Goal: Check status: Check status

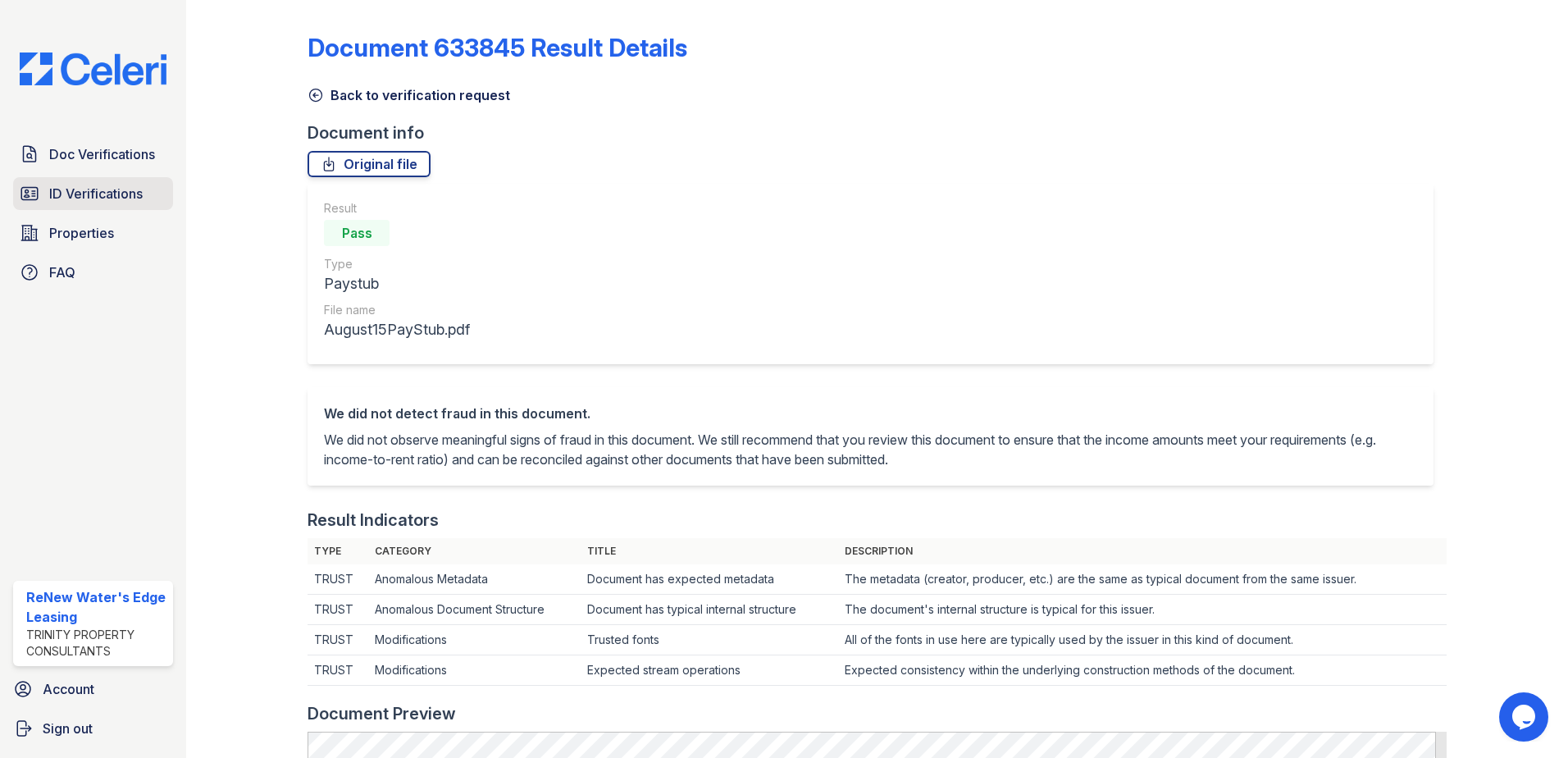
click at [87, 193] on span "ID Verifications" at bounding box center [95, 193] width 93 height 20
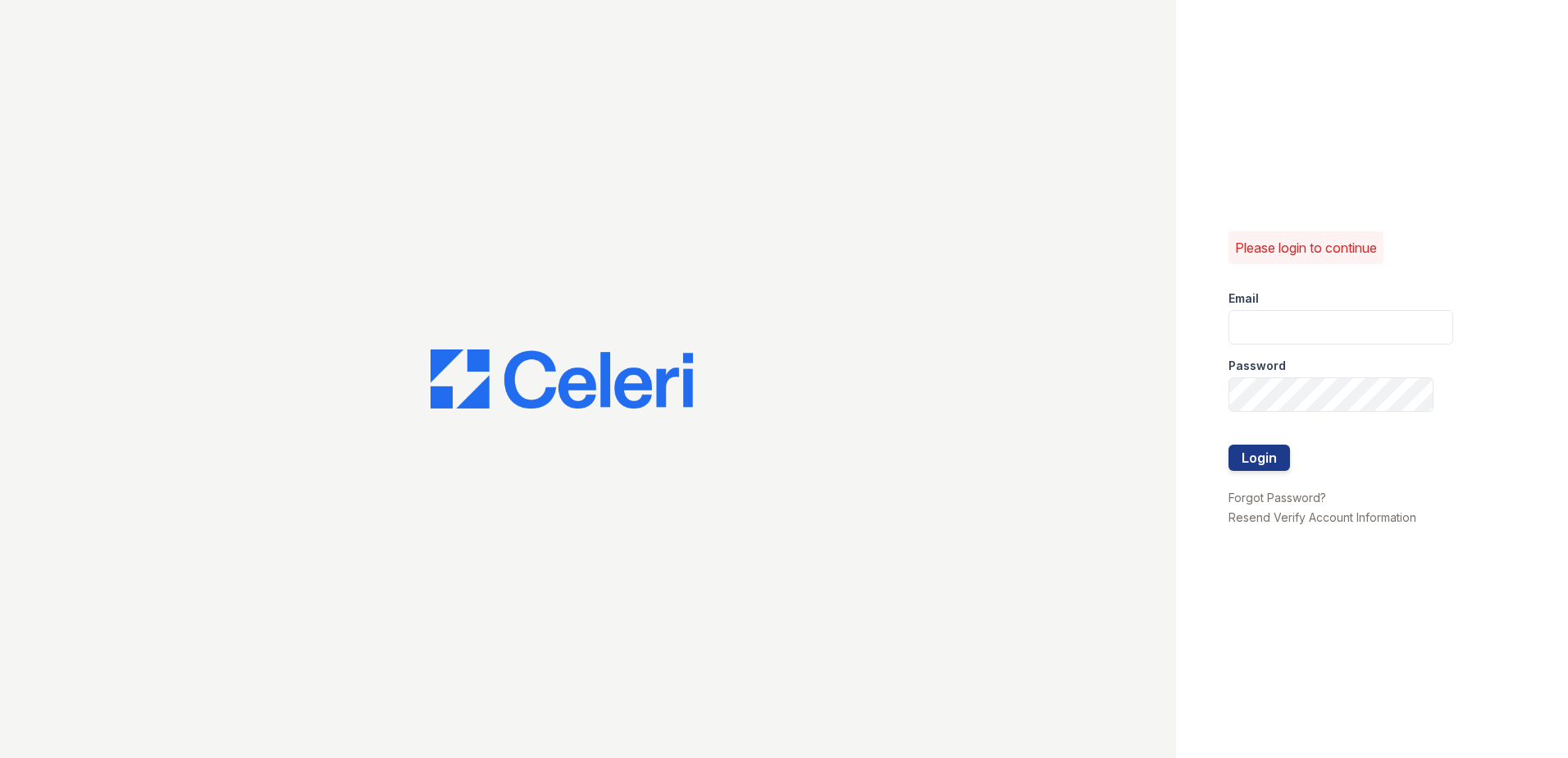
type input "[EMAIL_ADDRESS][DOMAIN_NAME]"
click at [1290, 461] on button "Login" at bounding box center [1259, 457] width 61 height 27
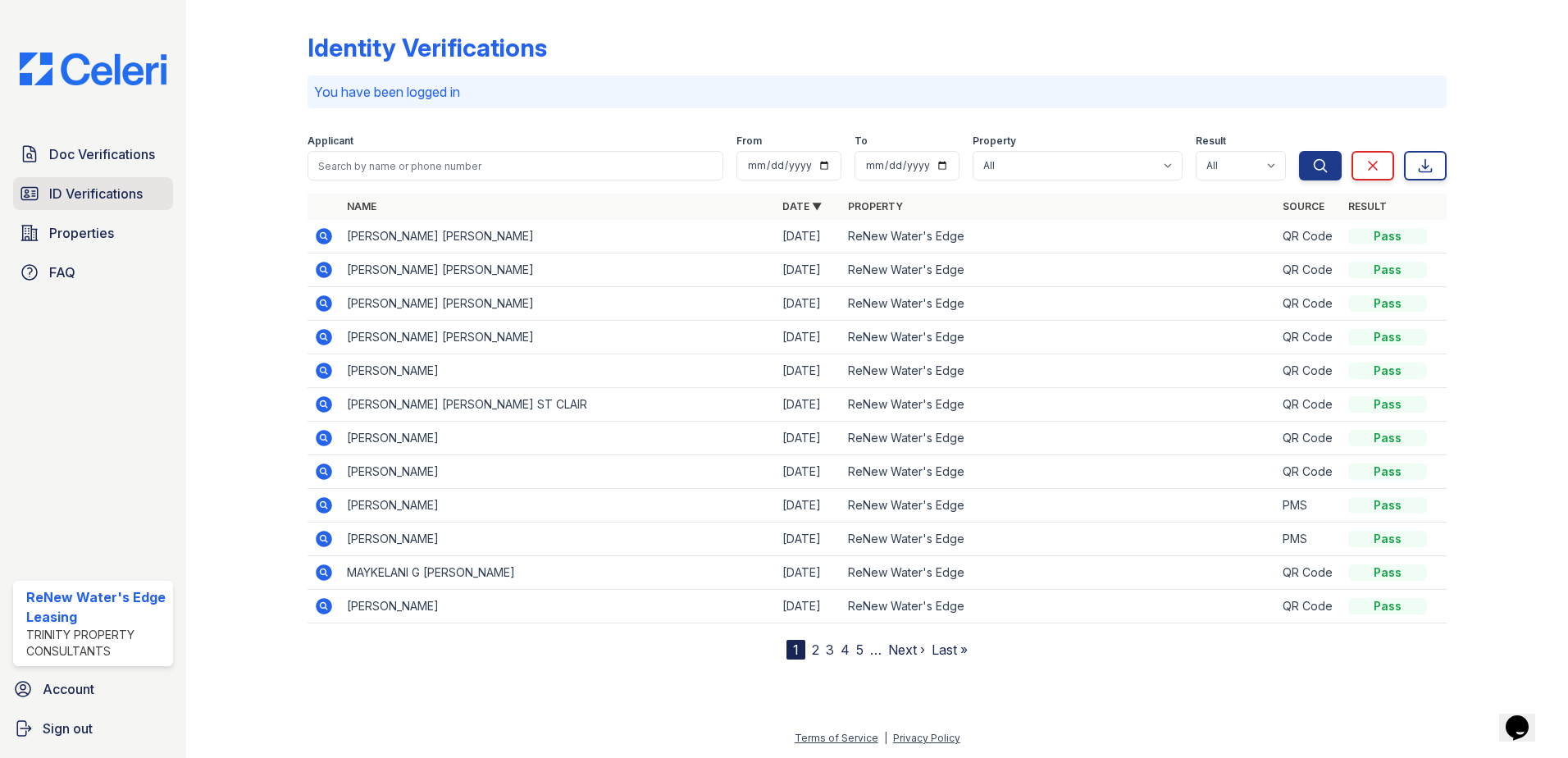
click at [82, 197] on span "ID Verifications" at bounding box center [95, 193] width 93 height 20
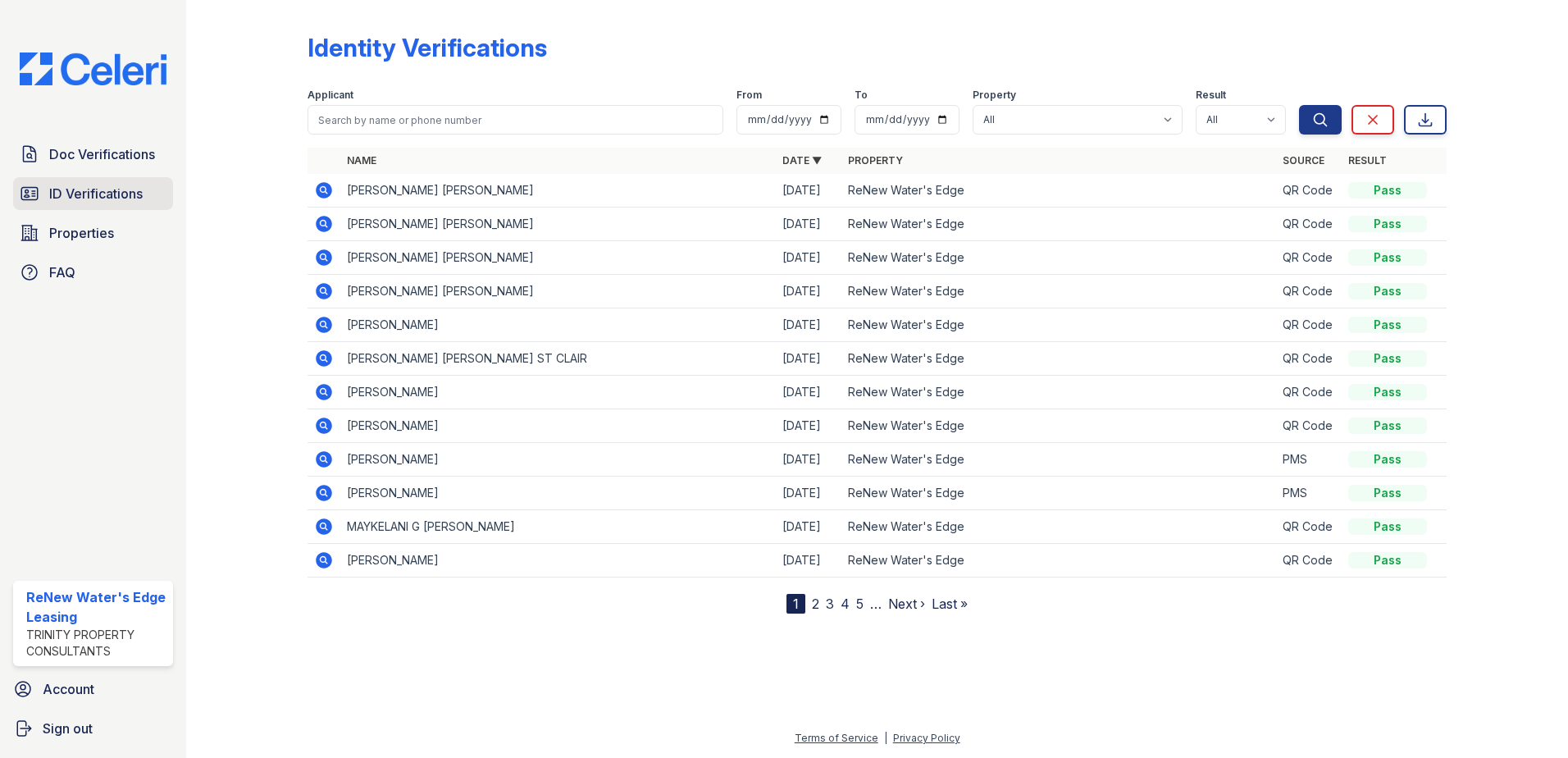
click at [104, 199] on span "ID Verifications" at bounding box center [95, 193] width 93 height 20
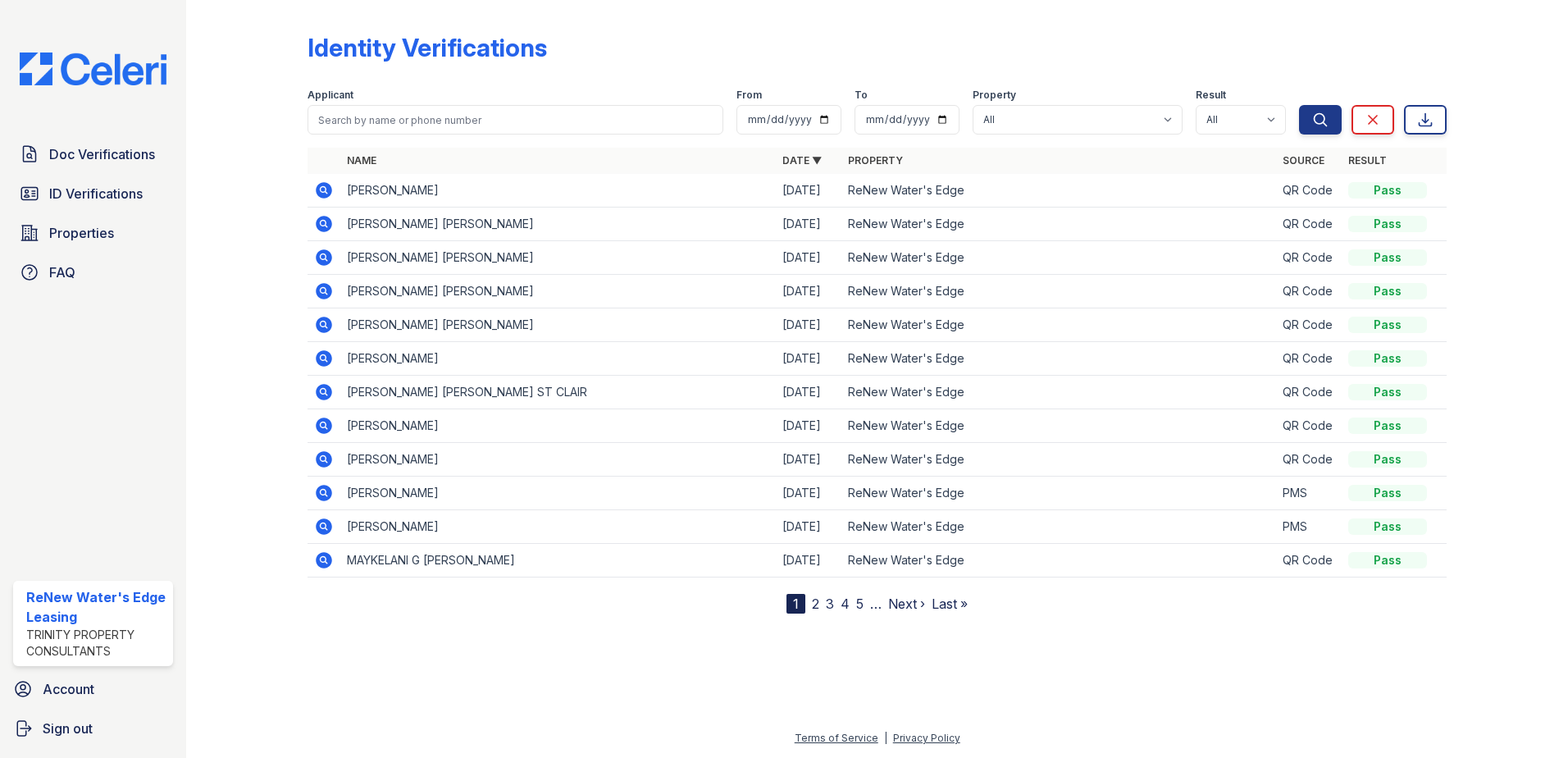
click at [322, 192] on icon at bounding box center [324, 190] width 16 height 16
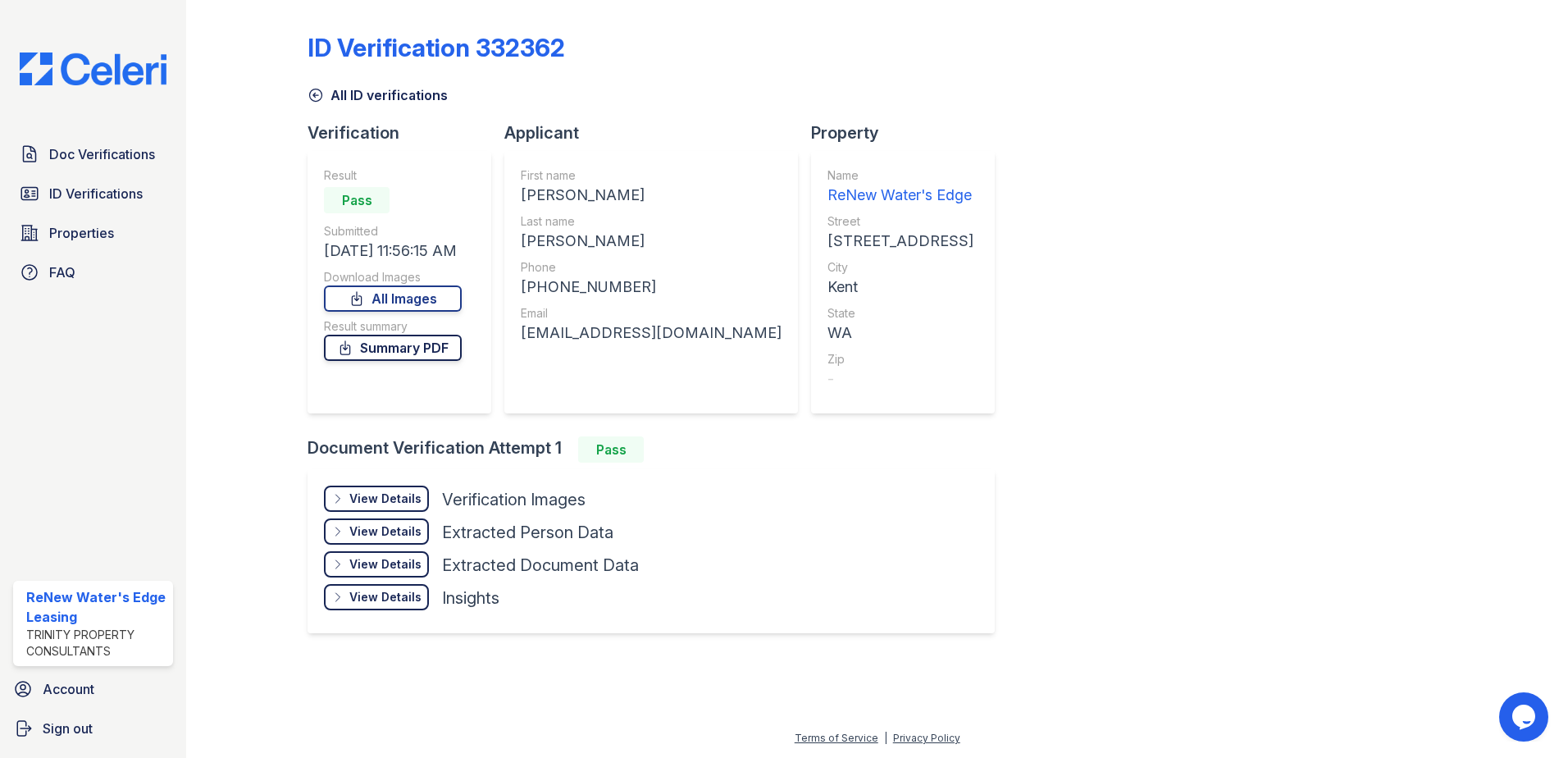
click at [385, 348] on link "Summary PDF" at bounding box center [392, 348] width 137 height 27
click at [382, 504] on div "View Details" at bounding box center [385, 498] width 72 height 16
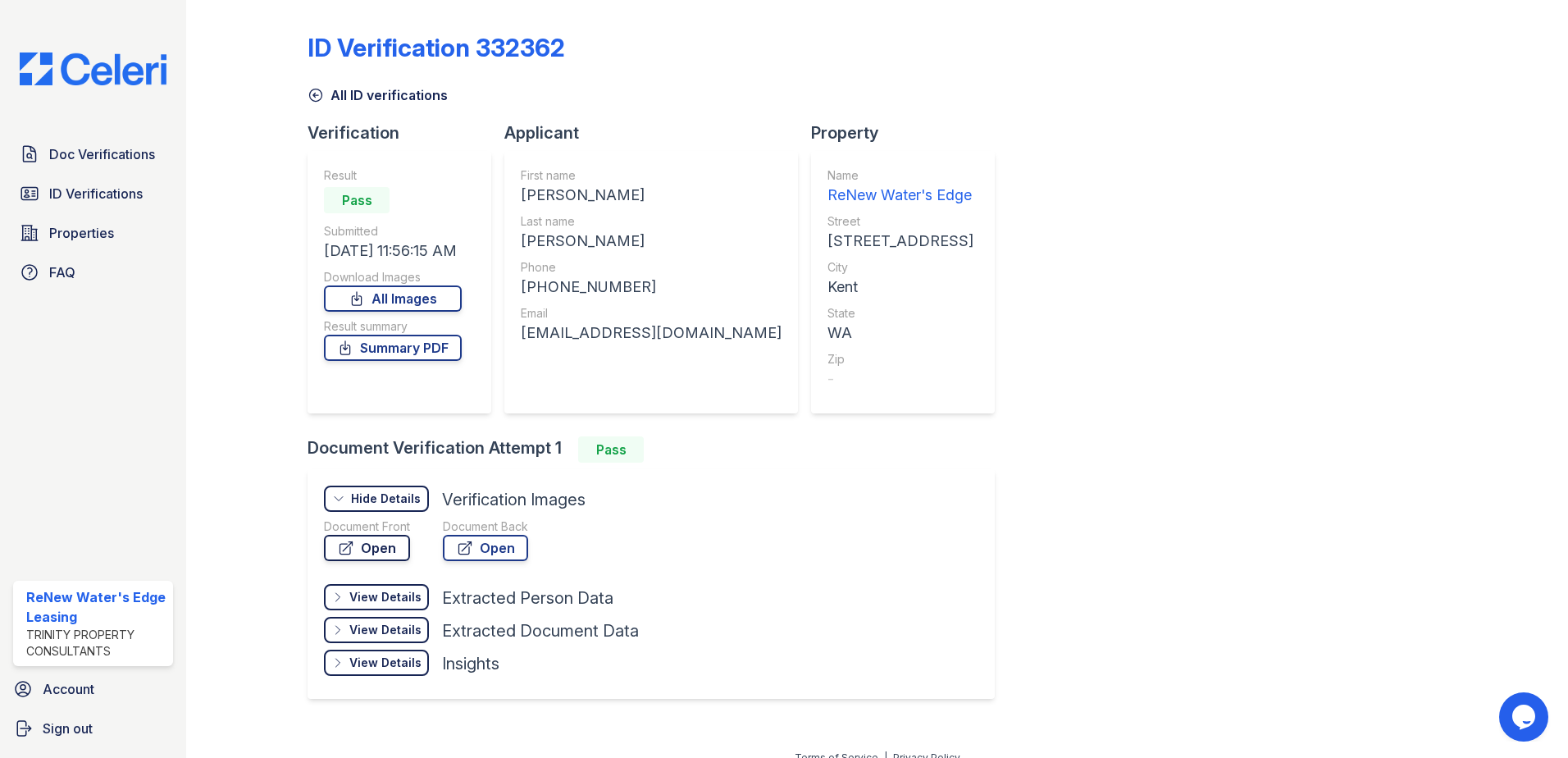
click at [370, 546] on link "Open" at bounding box center [366, 548] width 86 height 27
